Goal: Use online tool/utility: Utilize a website feature to perform a specific function

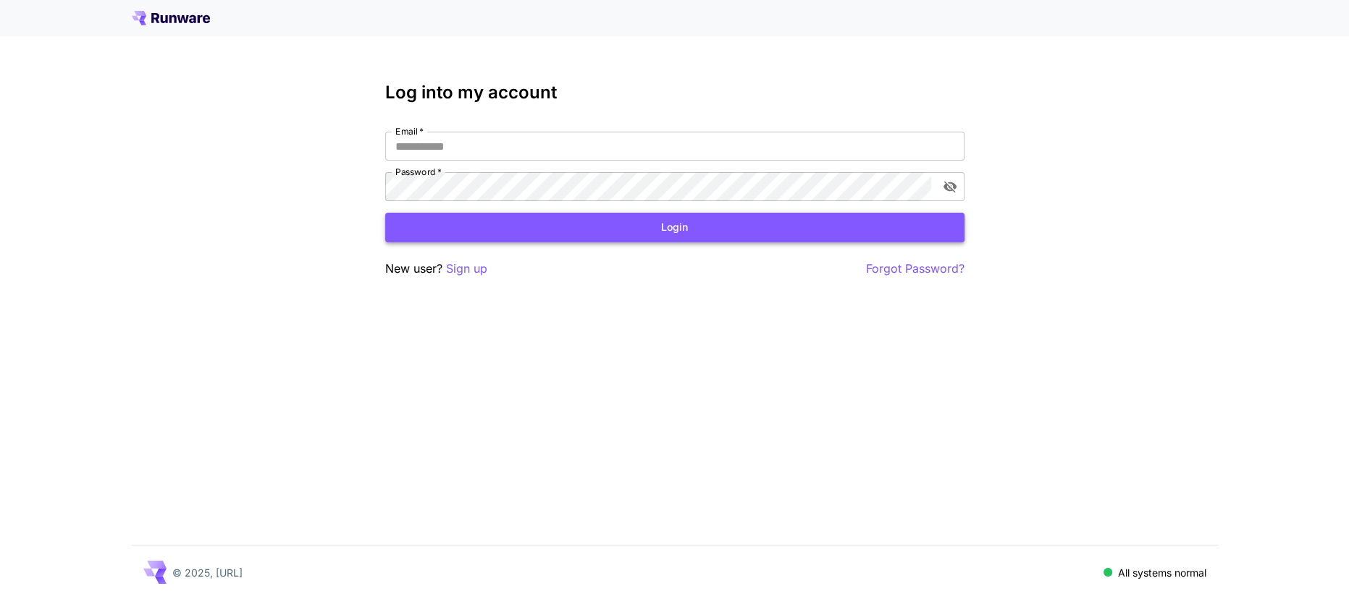
type input "**********"
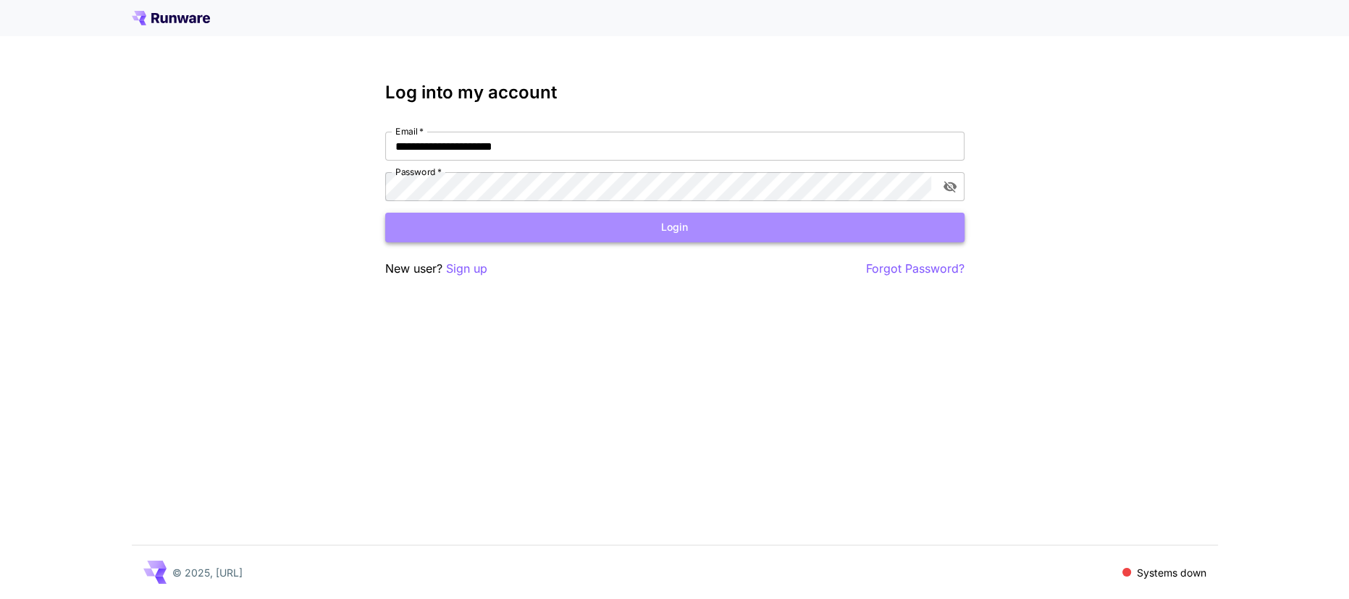
click at [433, 218] on button "Login" at bounding box center [674, 228] width 579 height 30
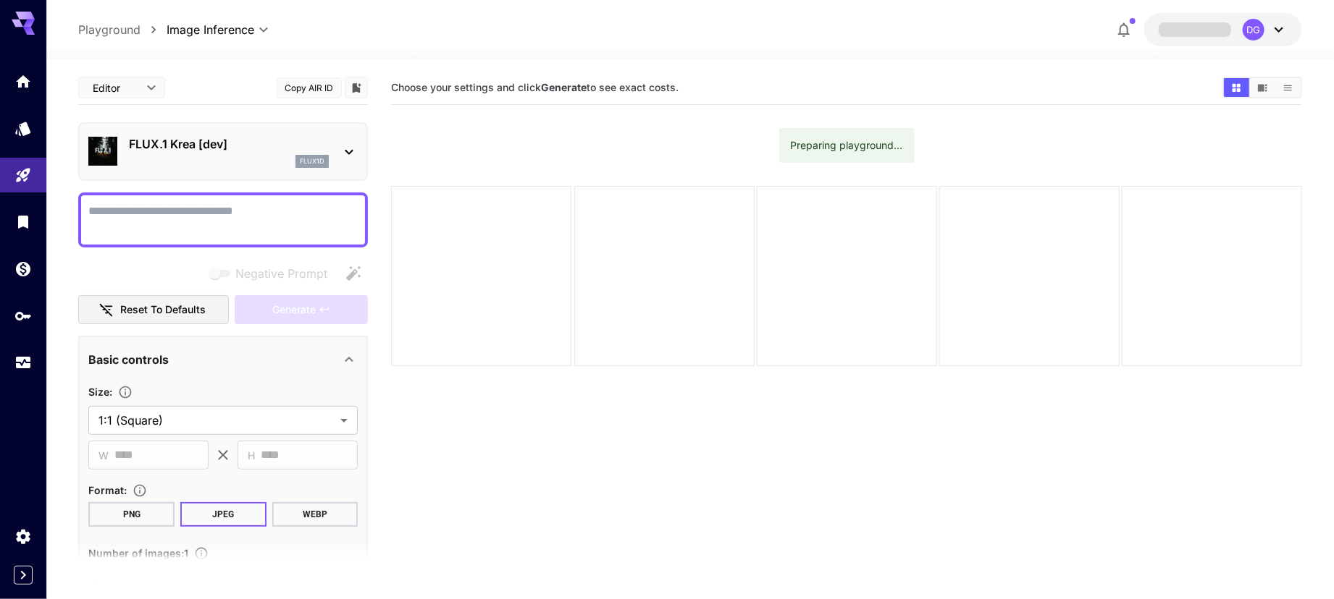
click at [161, 130] on div "FLUX.1 Krea [dev] flux1d" at bounding box center [222, 152] width 269 height 44
